Goal: Task Accomplishment & Management: Manage account settings

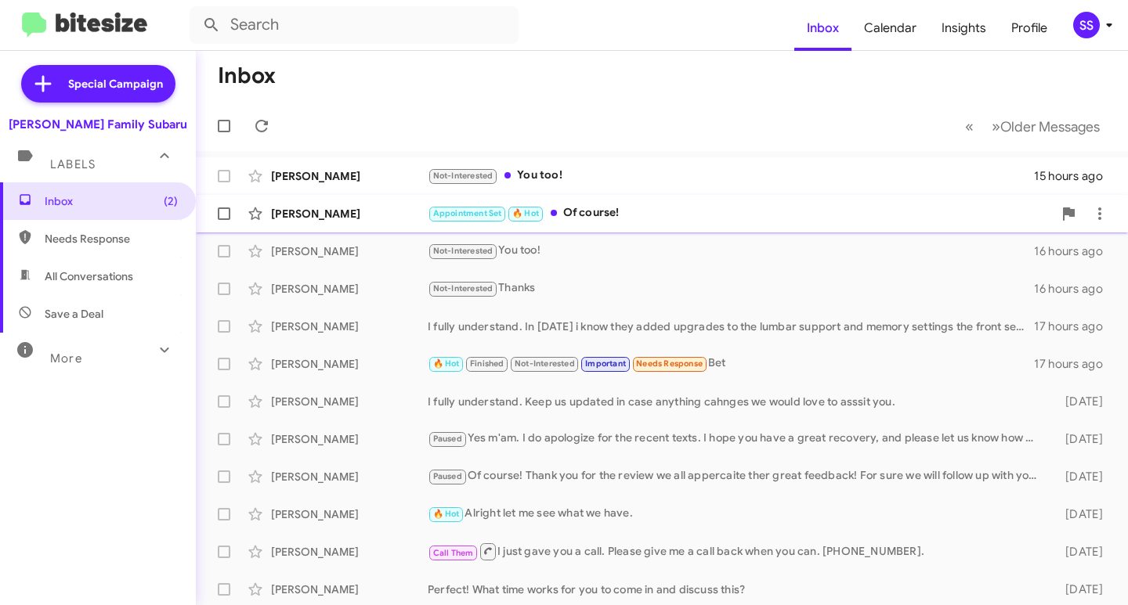
click at [350, 204] on div "[PERSON_NAME] Appointment Set 🔥 Hot Of course! [DATE] Follow Up ?" at bounding box center [661, 213] width 907 height 31
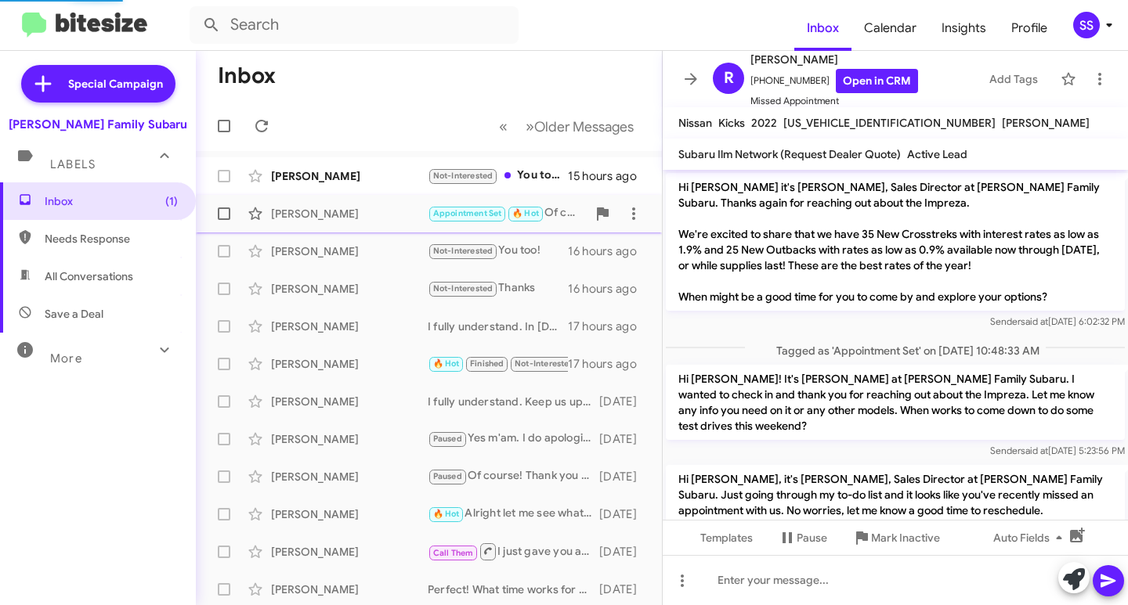
scroll to position [537, 0]
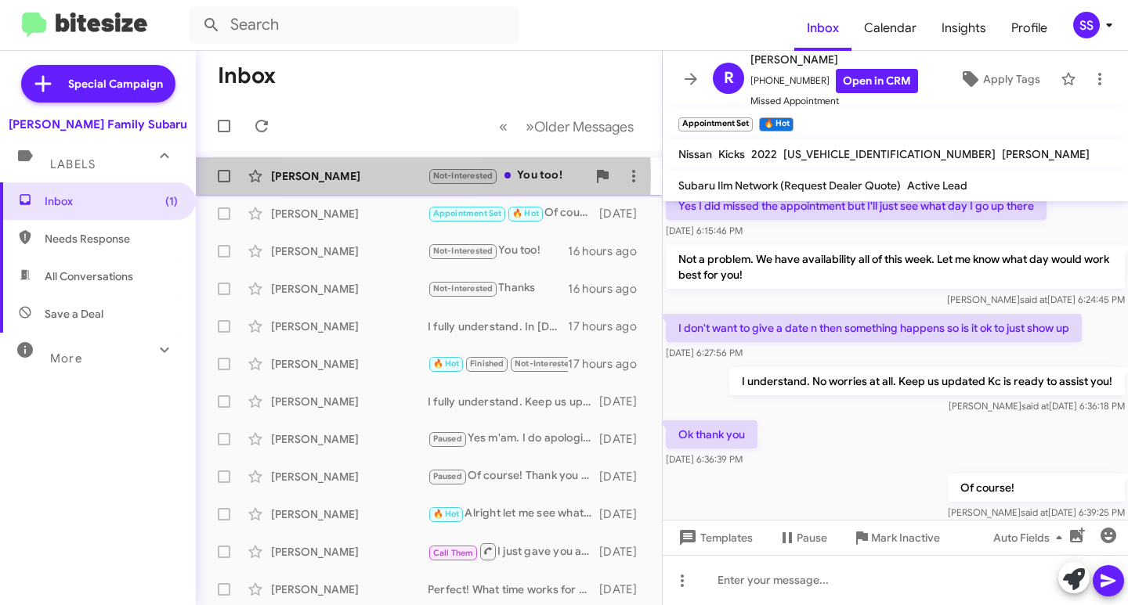
click at [367, 176] on div "[PERSON_NAME]" at bounding box center [349, 176] width 157 height 16
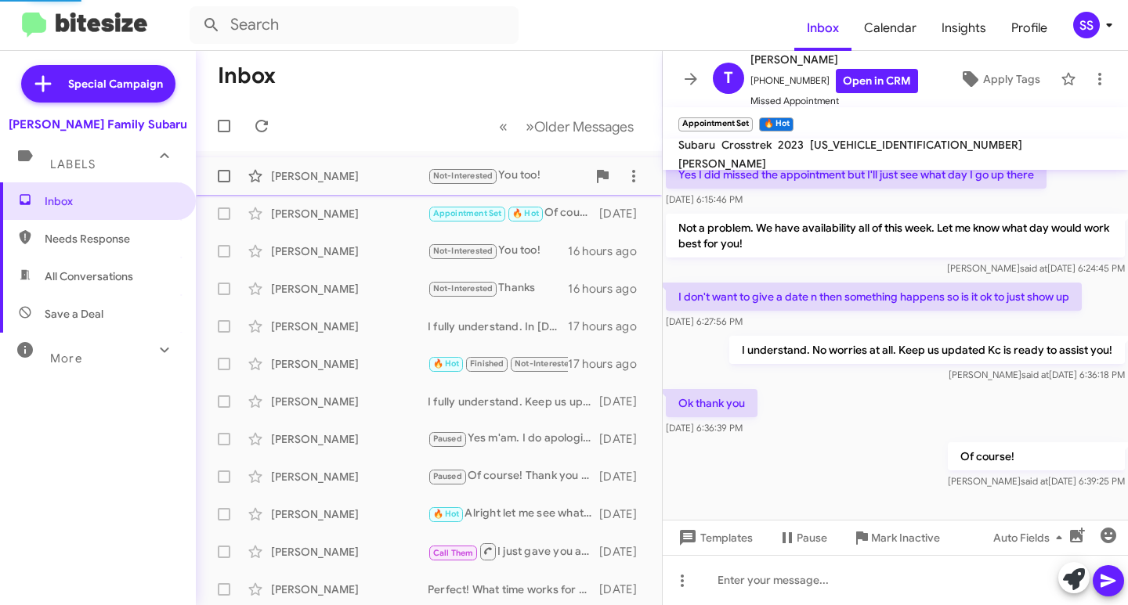
scroll to position [120, 0]
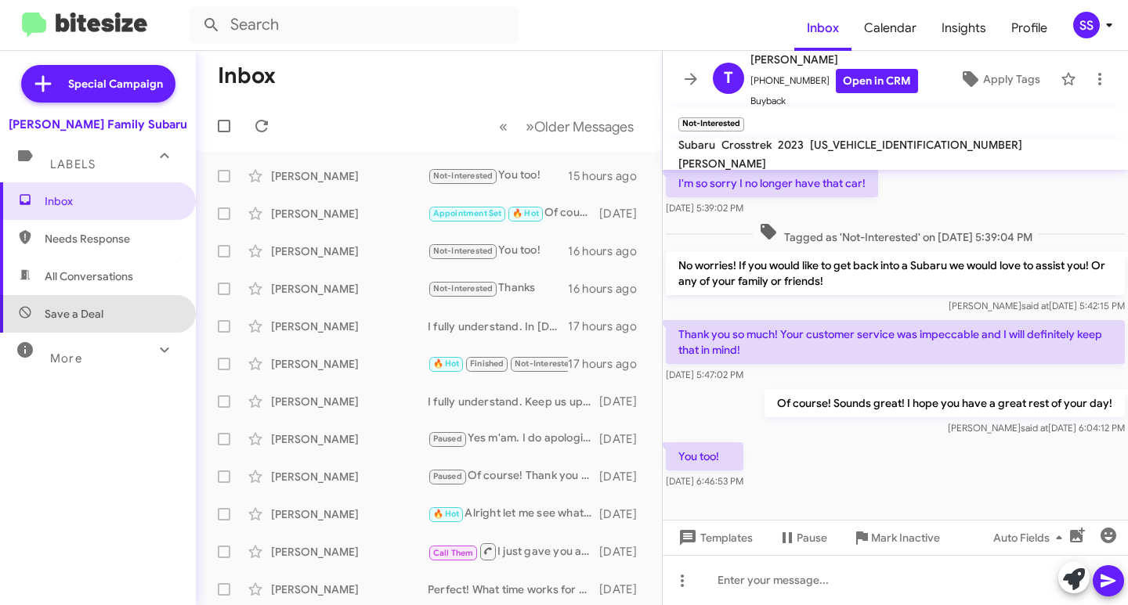
click at [110, 320] on span "Save a Deal" at bounding box center [98, 314] width 196 height 38
type input "in:not-interested"
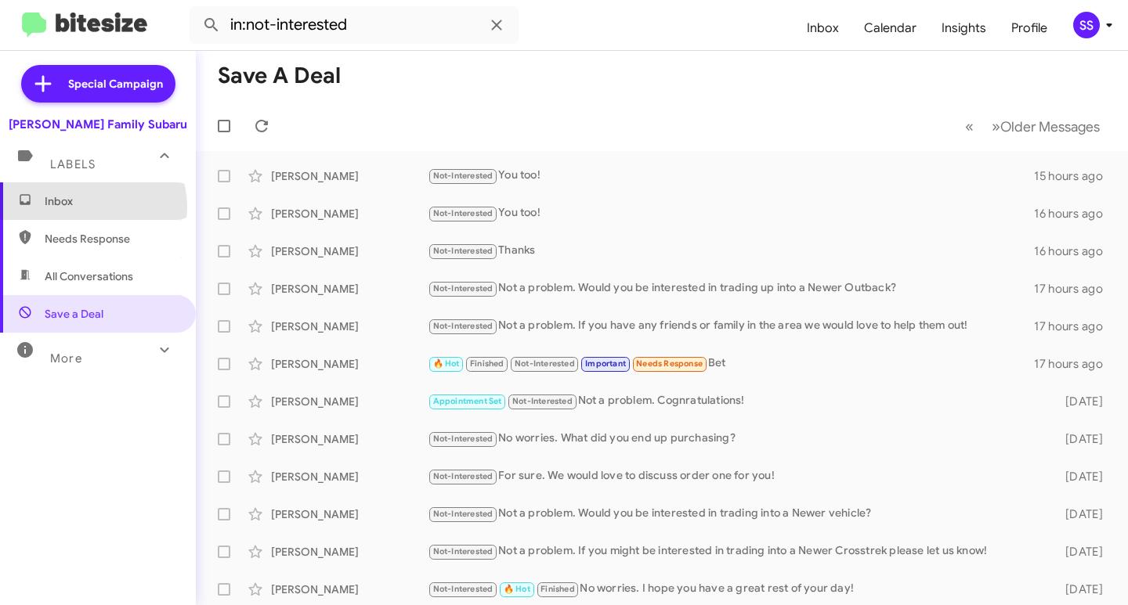
click at [83, 208] on span "Inbox" at bounding box center [111, 201] width 133 height 16
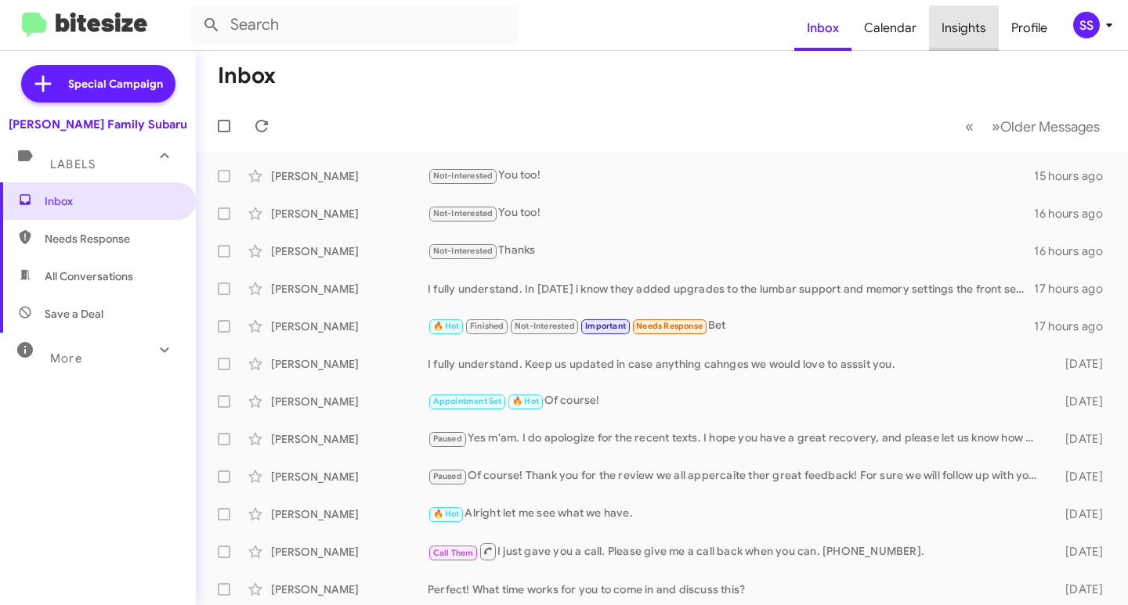
click at [973, 26] on span "Insights" at bounding box center [964, 27] width 70 height 45
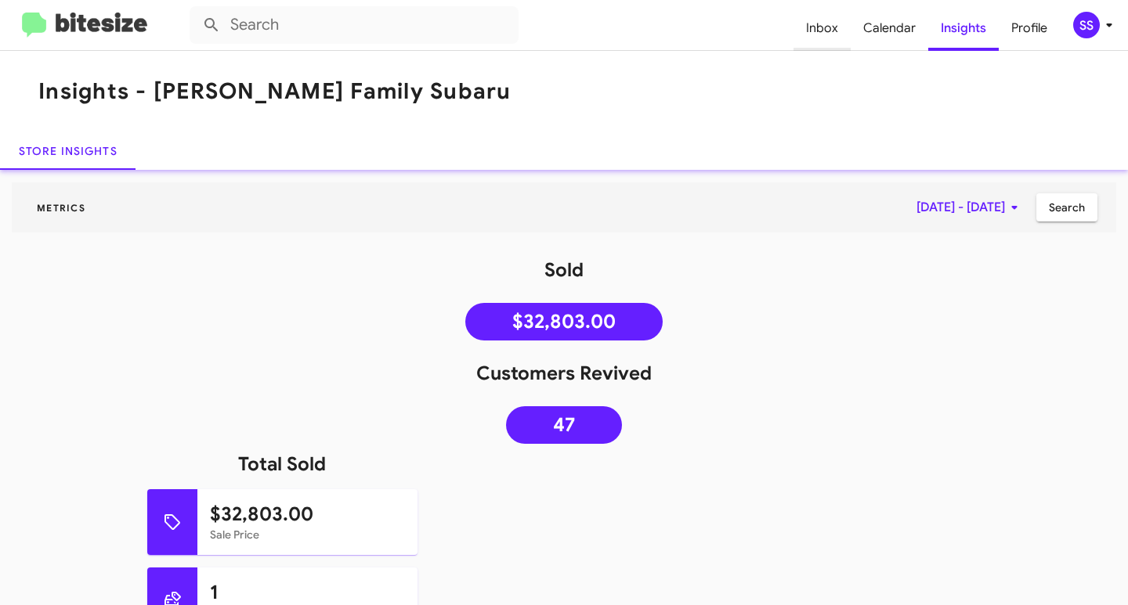
click at [837, 24] on span "Inbox" at bounding box center [821, 27] width 57 height 45
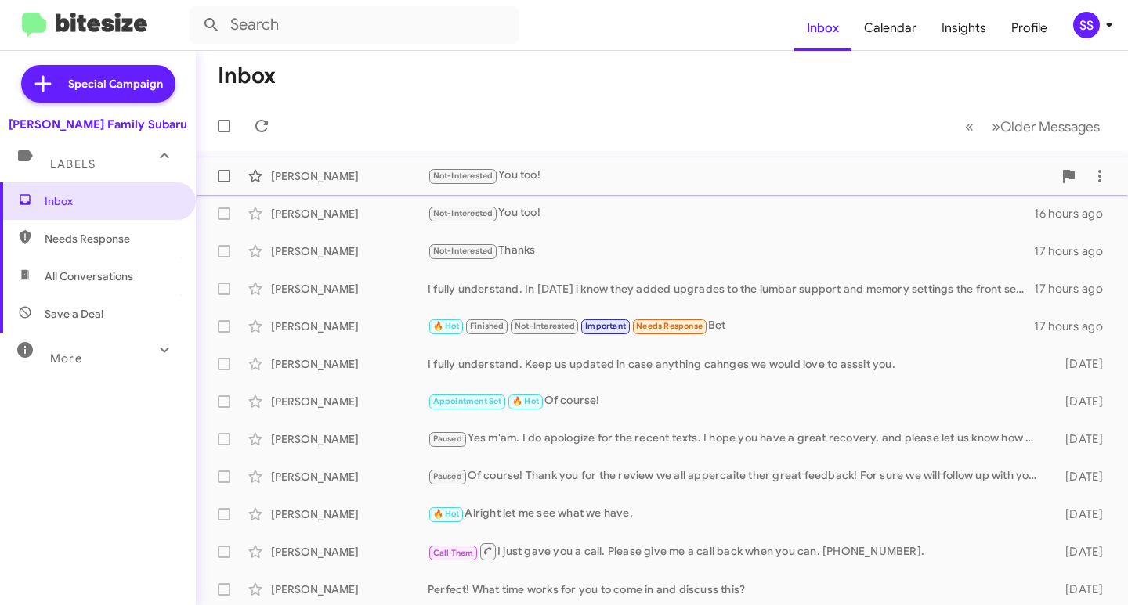
click at [575, 177] on div "Not-Interested You too!" at bounding box center [740, 176] width 625 height 18
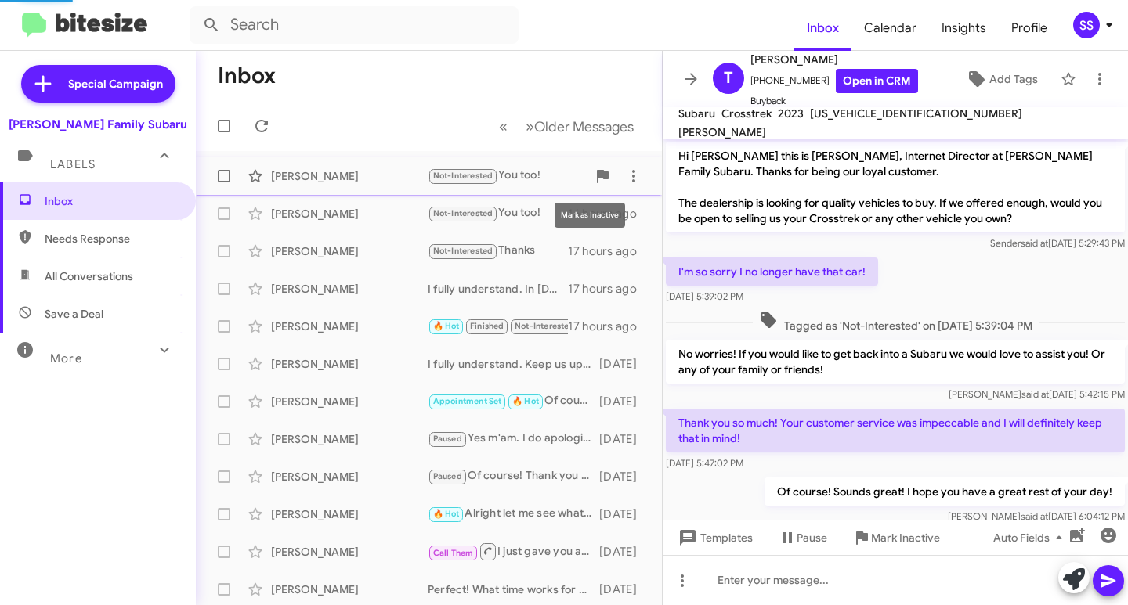
scroll to position [89, 0]
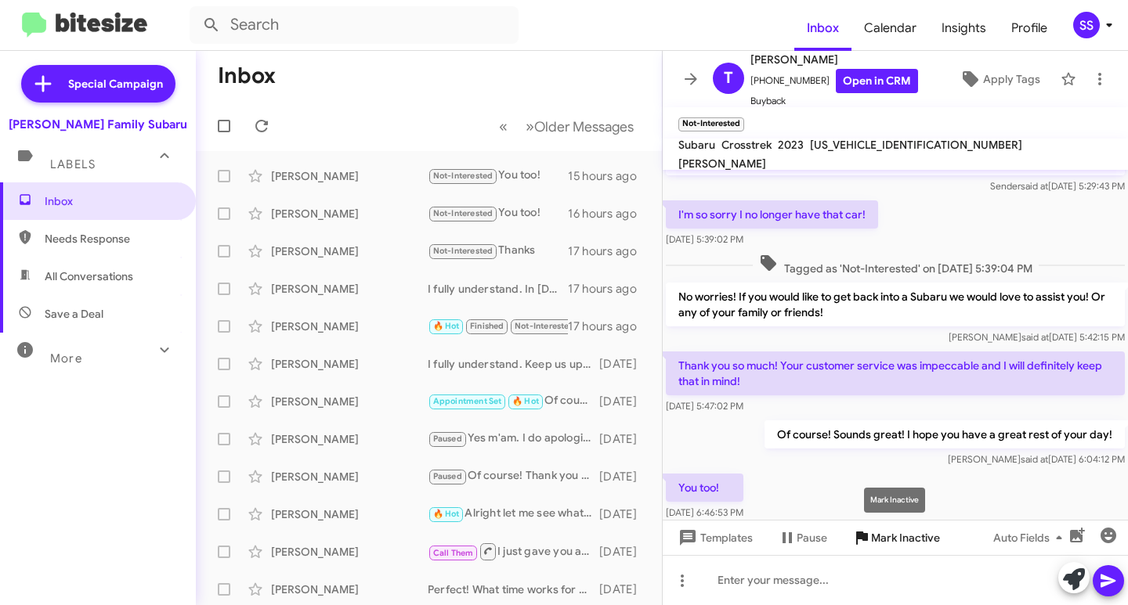
click at [905, 537] on span "Mark Inactive" at bounding box center [905, 538] width 69 height 28
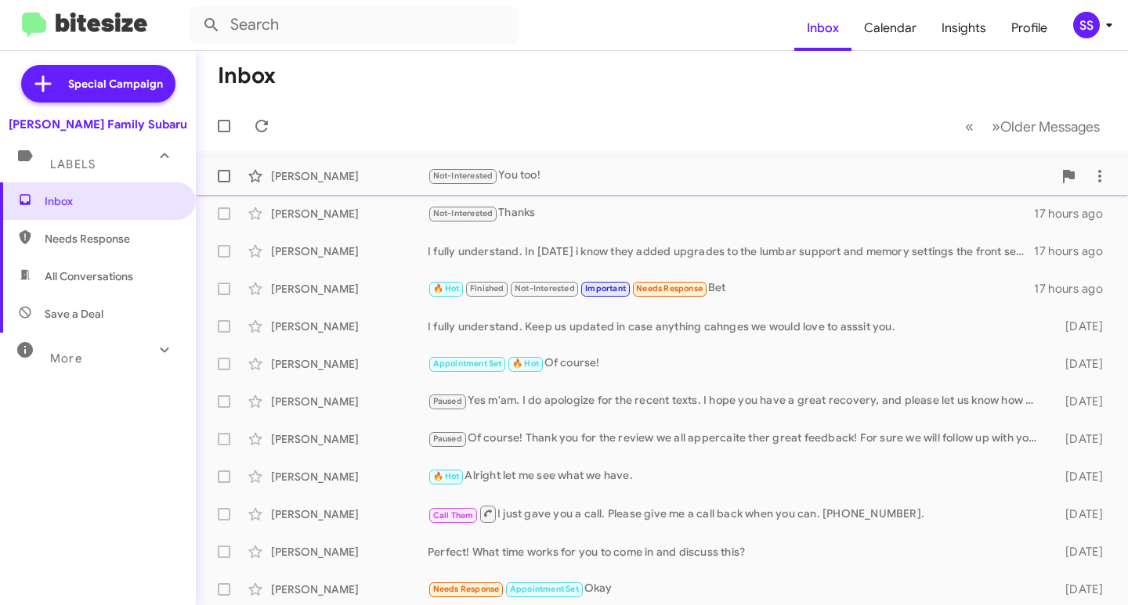
click at [366, 169] on div "[PERSON_NAME]" at bounding box center [349, 176] width 157 height 16
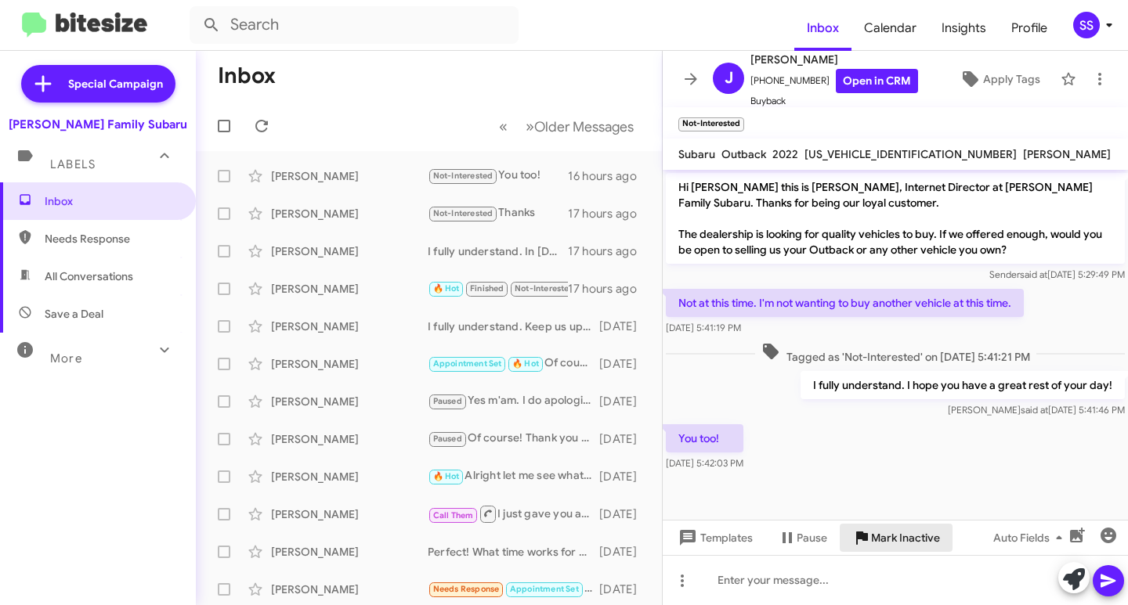
click at [902, 541] on span "Mark Inactive" at bounding box center [905, 538] width 69 height 28
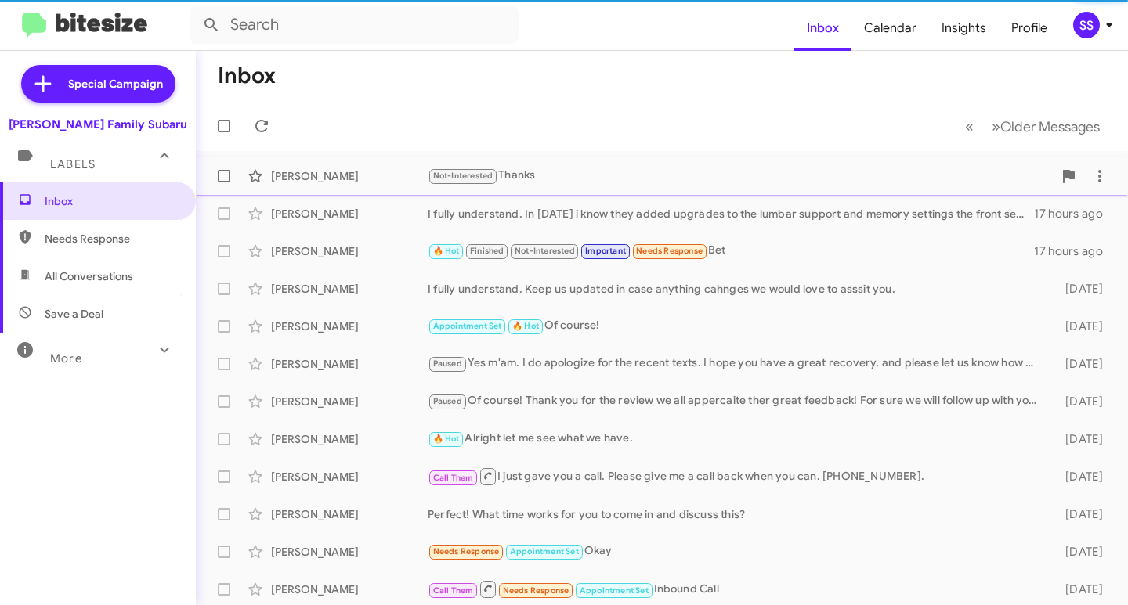
click at [387, 181] on div "[PERSON_NAME]" at bounding box center [349, 176] width 157 height 16
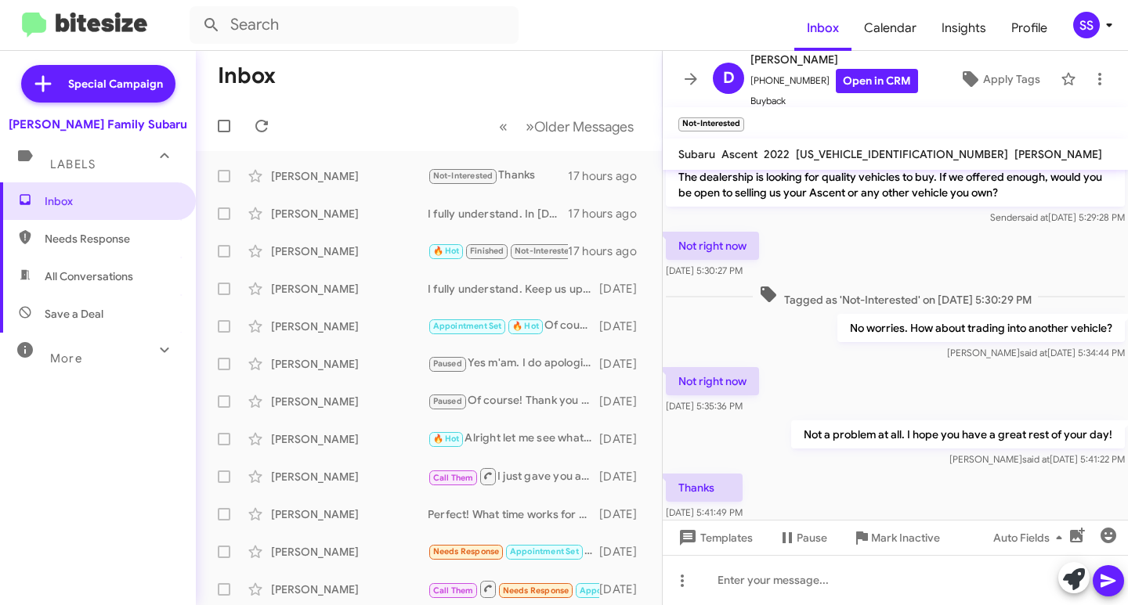
scroll to position [89, 0]
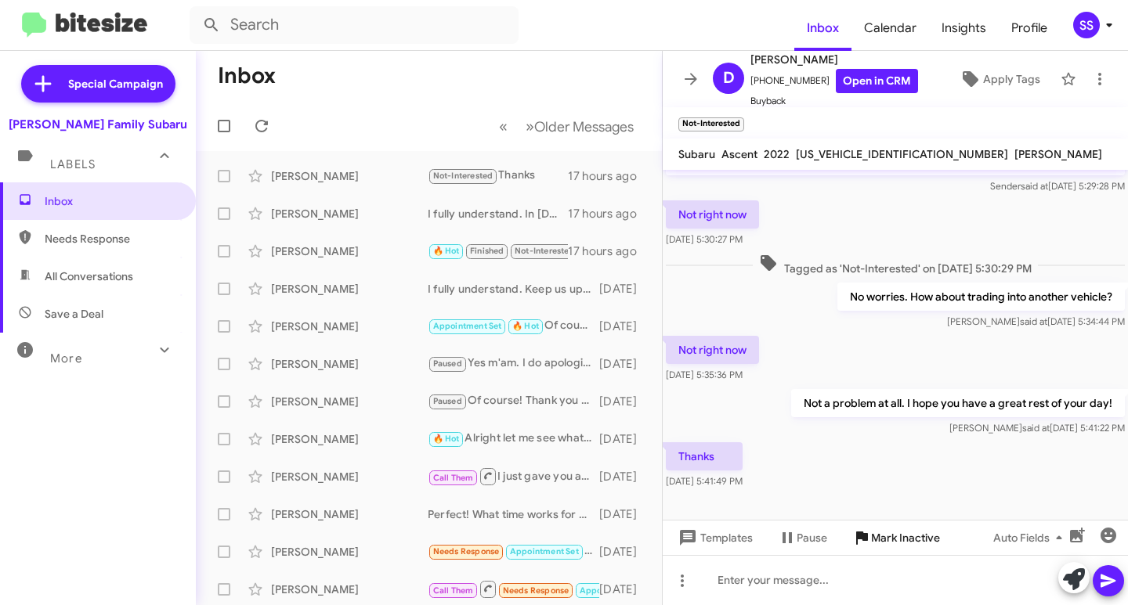
click at [905, 540] on span "Mark Inactive" at bounding box center [905, 538] width 69 height 28
